Goal: Information Seeking & Learning: Find specific page/section

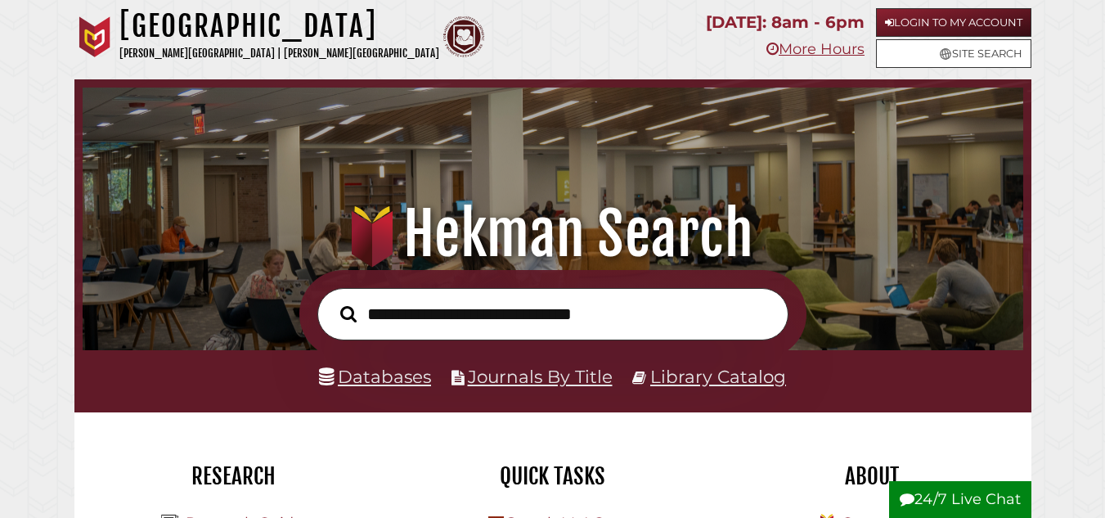
scroll to position [311, 932]
click at [994, 31] on link "Login to My Account" at bounding box center [953, 22] width 155 height 29
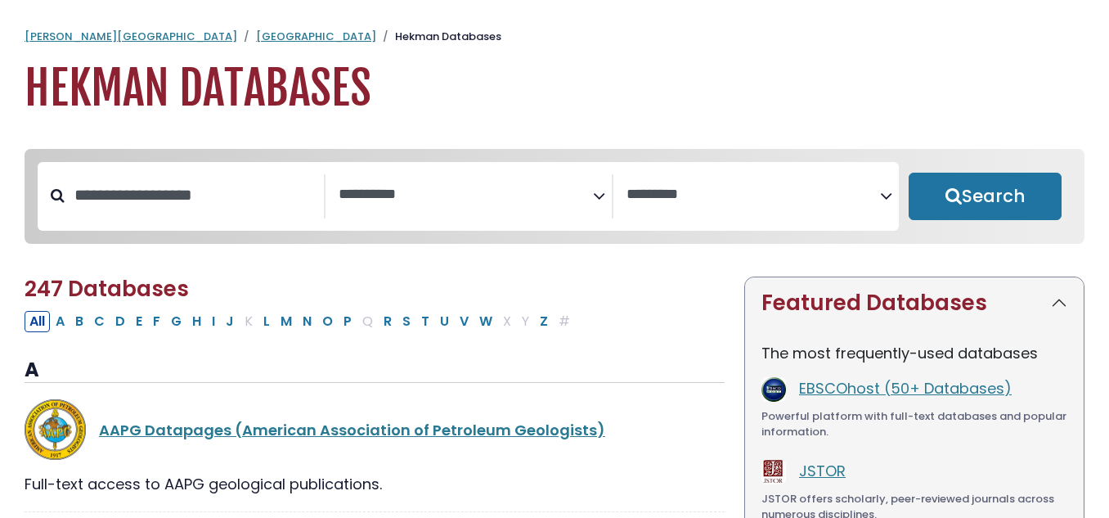
select select "Database Subject Filter"
select select "Database Vendors Filter"
click at [201, 196] on input "Search database by title or keyword" at bounding box center [194, 195] width 259 height 27
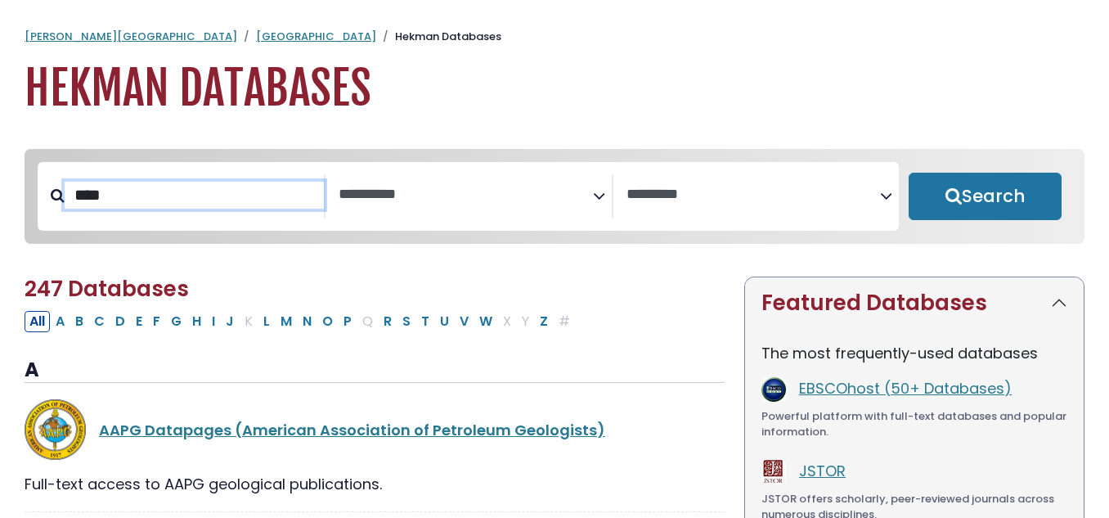
type input "****"
click at [908, 173] on button "Search" at bounding box center [984, 196] width 153 height 47
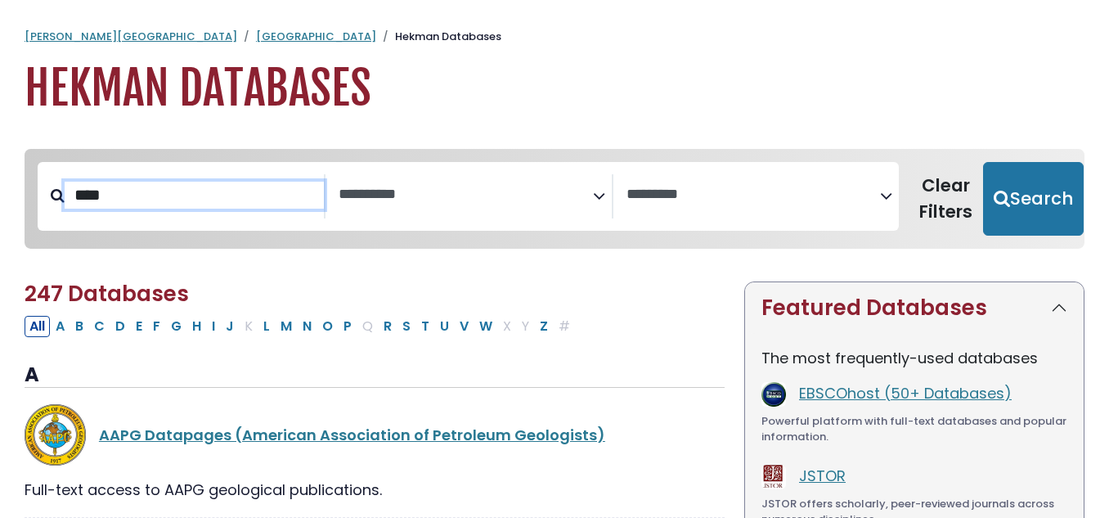
select select "Database Subject Filter"
select select "Database Vendors Filter"
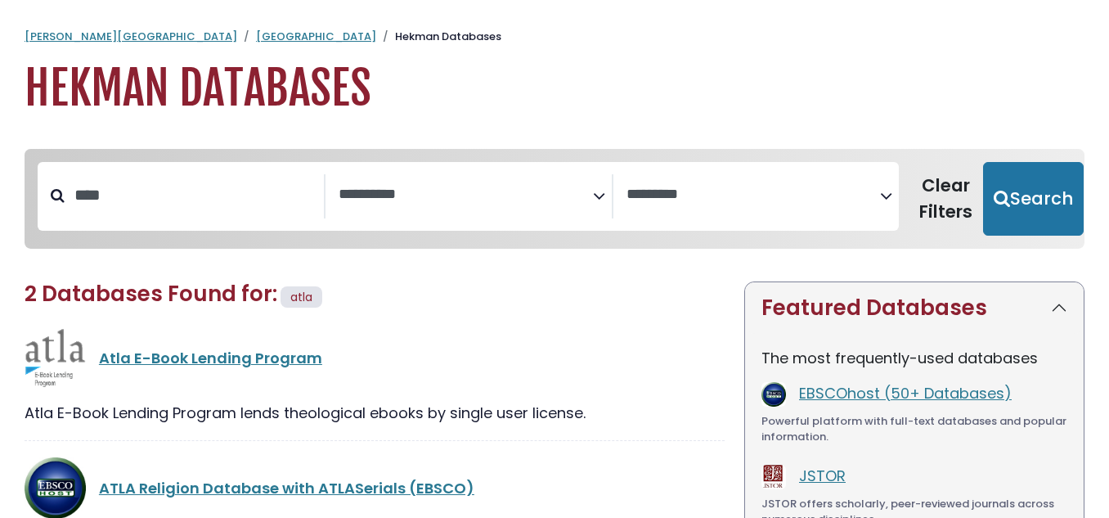
click at [241, 500] on div "ATLA Religion Database with ATLASerials (EBSCO)" at bounding box center [375, 487] width 700 height 61
click at [244, 481] on link "ATLA Religion Database with ATLASerials (EBSCO)" at bounding box center [286, 488] width 375 height 20
